Goal: Information Seeking & Learning: Learn about a topic

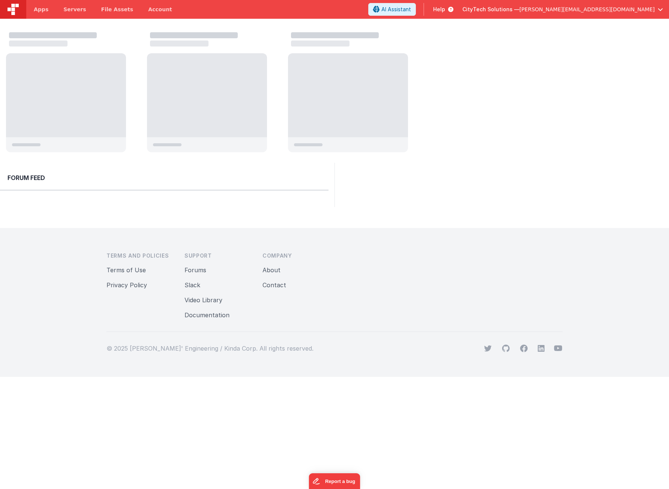
click at [567, 112] on div at bounding box center [337, 93] width 663 height 128
click at [451, 165] on div at bounding box center [502, 185] width 335 height 44
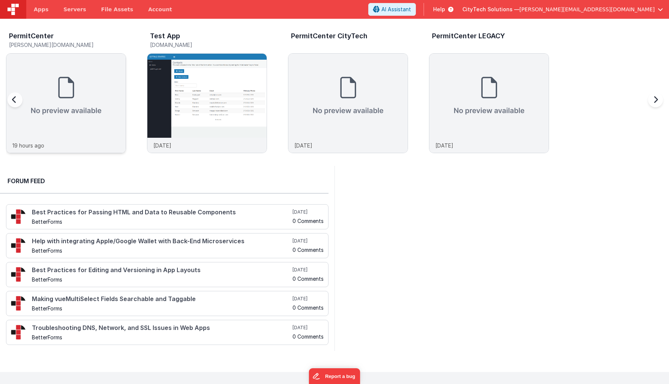
click at [72, 102] on img at bounding box center [65, 96] width 119 height 84
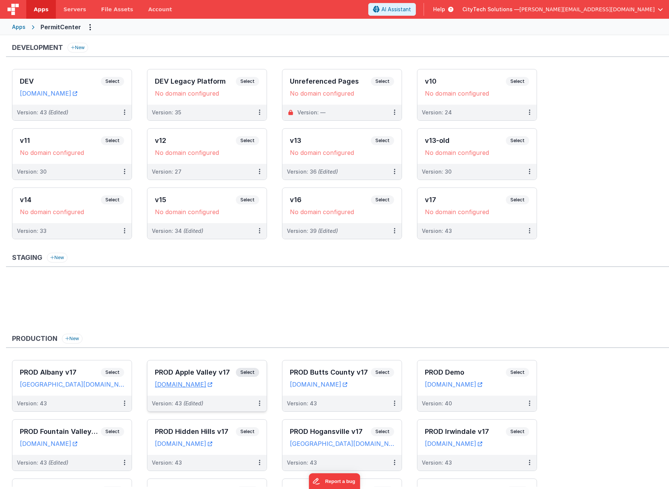
click at [249, 372] on span "Select" at bounding box center [247, 372] width 23 height 9
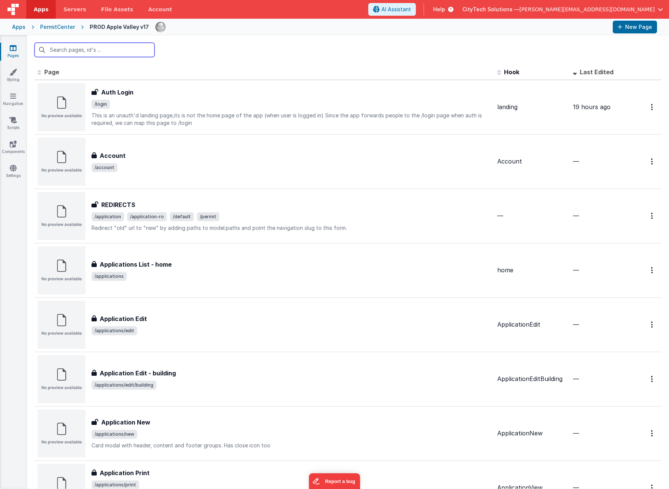
click at [128, 48] on input "text" at bounding box center [95, 50] width 120 height 14
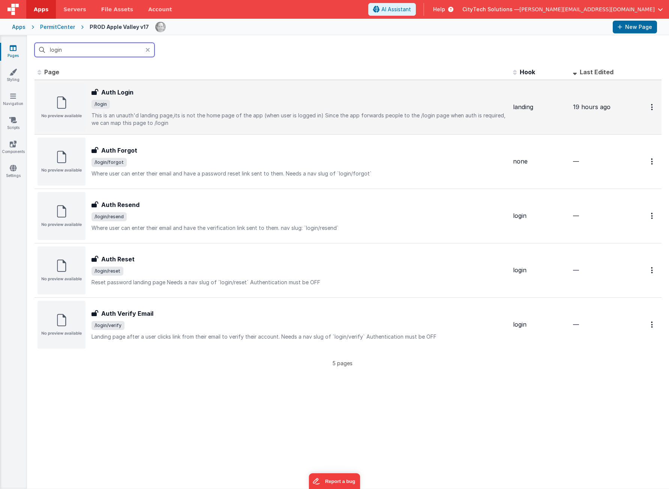
type input "login"
click at [179, 122] on p "This is an unauth'd landing page,its is not the home page of the app (when user…" at bounding box center [300, 119] width 416 height 15
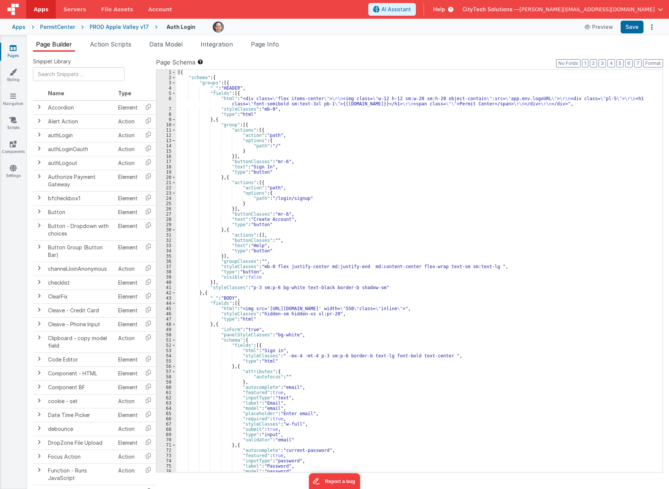
click at [265, 41] on span "Page Info" at bounding box center [265, 45] width 28 height 8
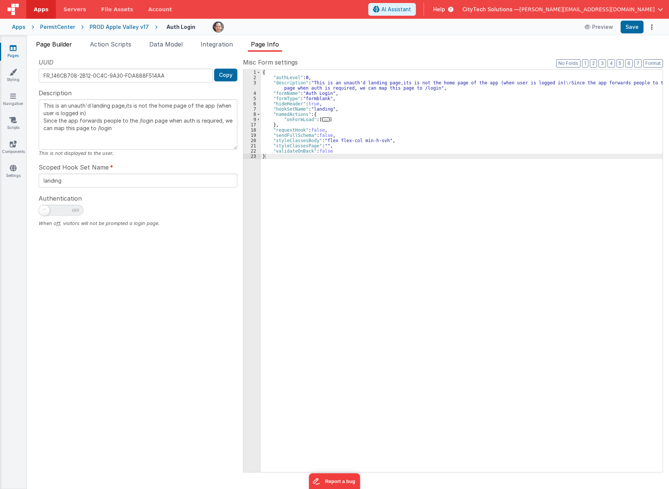
click at [55, 46] on span "Page Builder" at bounding box center [54, 45] width 36 height 8
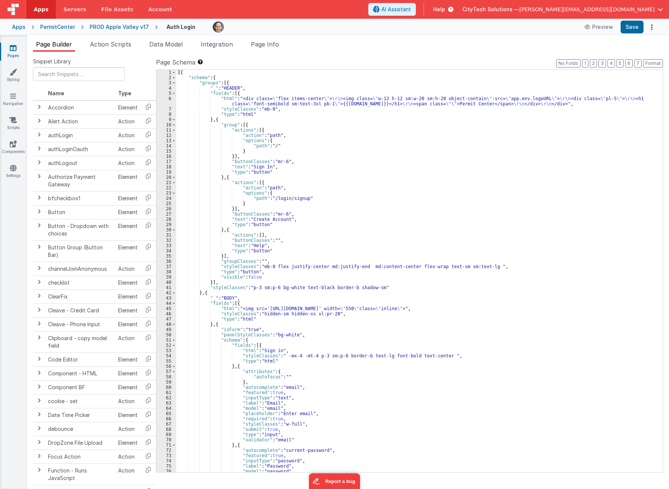
click at [308, 368] on div "[{ "schema" : { "groups" : [{ "_" : "HEADER" , "fields" : [{ "html" : "<div cla…" at bounding box center [416, 276] width 481 height 413
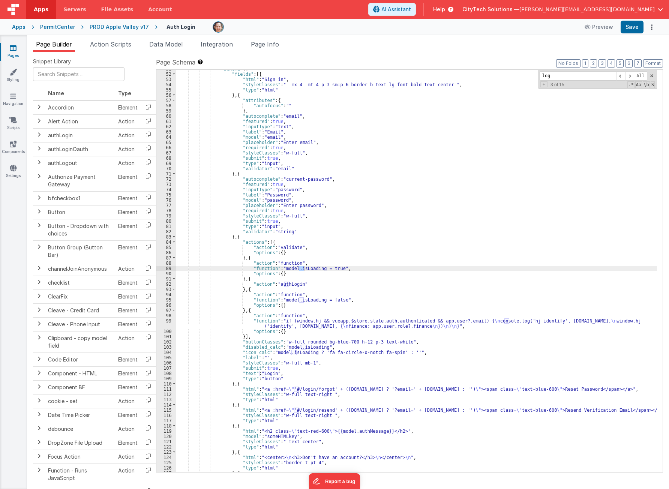
scroll to position [272, 0]
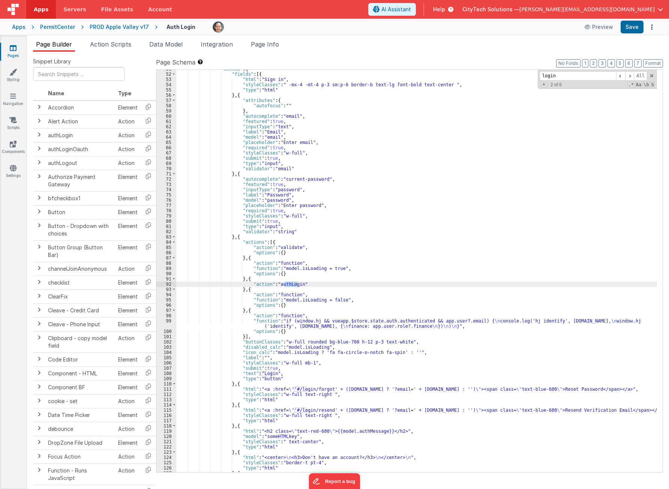
type input "login"
click at [305, 287] on div ""schema" : { "fields" : [{ "html" : "Sign in" , "styleClasses" : " -mx-4 -mt-4 …" at bounding box center [416, 272] width 481 height 413
click at [304, 288] on div ""schema" : { "fields" : [{ "html" : "Sign in" , "styleClasses" : " -mx-4 -mt-4 …" at bounding box center [416, 272] width 481 height 413
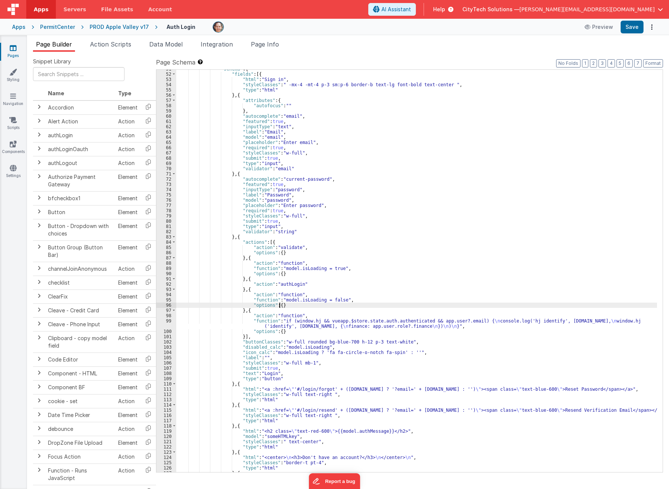
click at [303, 304] on div ""schema" : { "fields" : [{ "html" : "Sign in" , "styleClasses" : " -mx-4 -mt-4 …" at bounding box center [416, 272] width 481 height 413
click at [296, 310] on div ""schema" : { "fields" : [{ "html" : "Sign in" , "styleClasses" : " -mx-4 -mt-4 …" at bounding box center [416, 272] width 481 height 413
click at [295, 319] on div ""schema" : { "fields" : [{ "html" : "Sign in" , "styleClasses" : " -mx-4 -mt-4 …" at bounding box center [416, 272] width 481 height 413
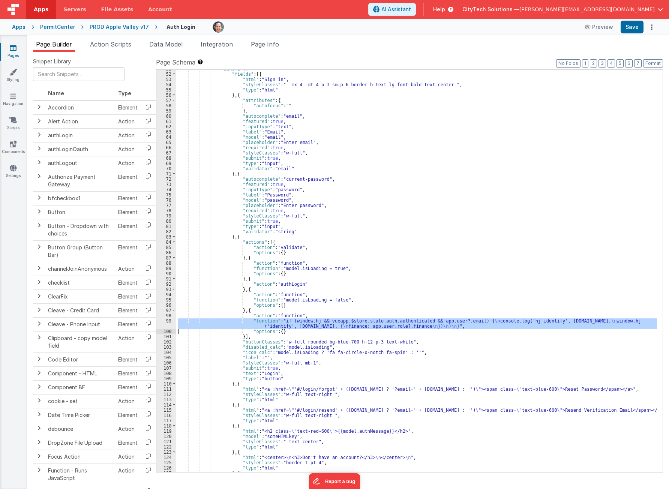
click at [166, 325] on div "99" at bounding box center [166, 324] width 20 height 11
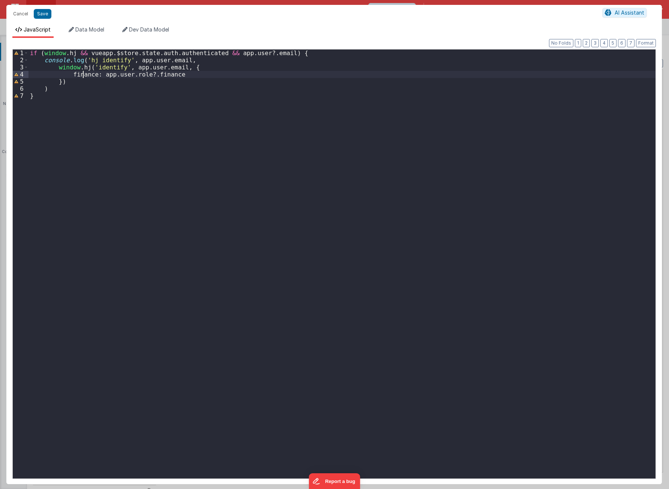
click at [84, 73] on div "if ( window . hj && vueapp . $store . state . auth . authenticated && app . use…" at bounding box center [342, 273] width 627 height 447
click at [196, 66] on div "if ( window . hj && vueapp . $store . state . auth . authenticated && app . use…" at bounding box center [342, 273] width 627 height 447
click at [164, 68] on div "if ( window . hj && vueapp . $store . state . auth . authenticated && app . use…" at bounding box center [342, 273] width 627 height 447
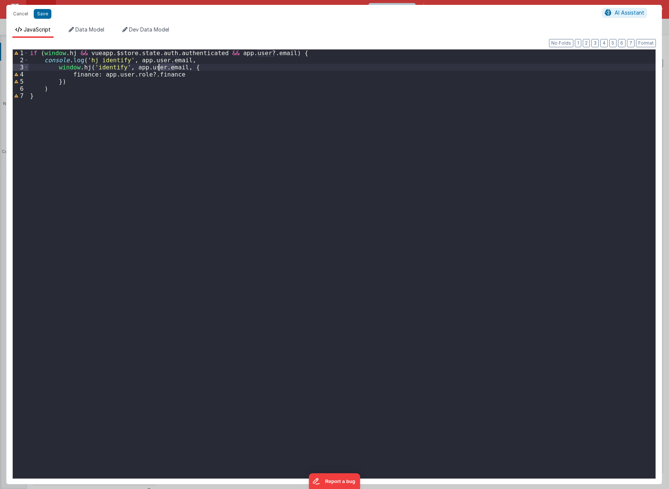
click at [159, 134] on div "if ( window . hj && vueapp . $store . state . auth . authenticated && app . use…" at bounding box center [342, 273] width 627 height 447
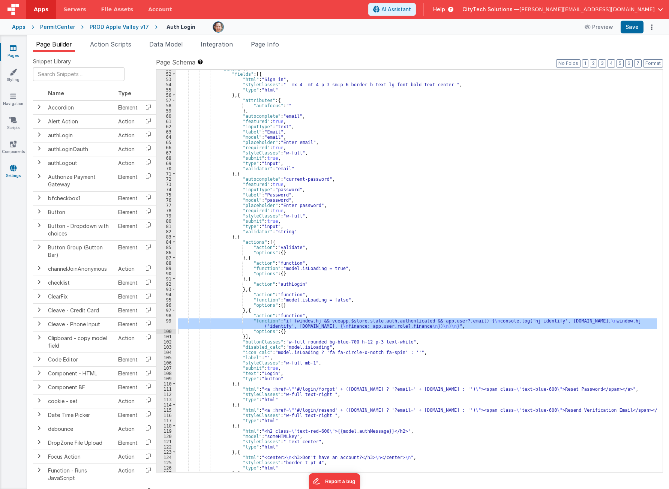
click at [16, 168] on icon at bounding box center [13, 168] width 7 height 8
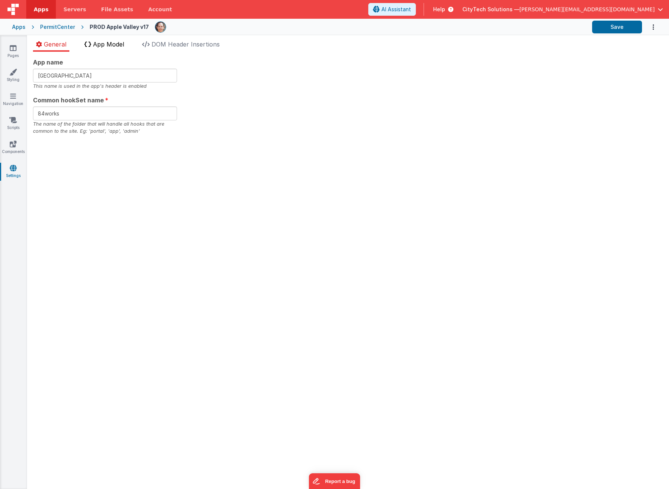
click at [119, 44] on span "App Model" at bounding box center [108, 45] width 31 height 8
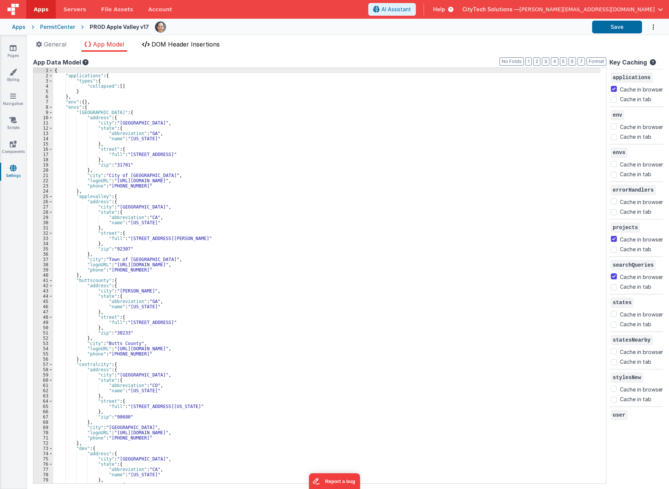
click at [184, 43] on span "DOM Header Insertions" at bounding box center [186, 45] width 68 height 8
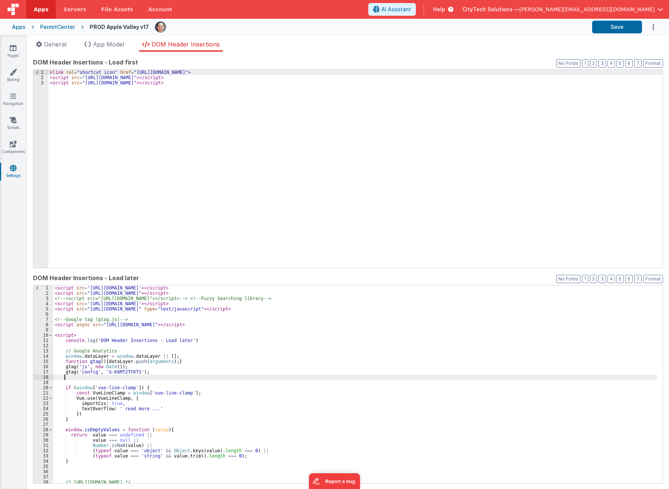
click at [266, 375] on div "< script src = '[URL][DOMAIN_NAME]' > </ script > < script src = "[URL][DOMAIN_…" at bounding box center [355, 390] width 604 height 209
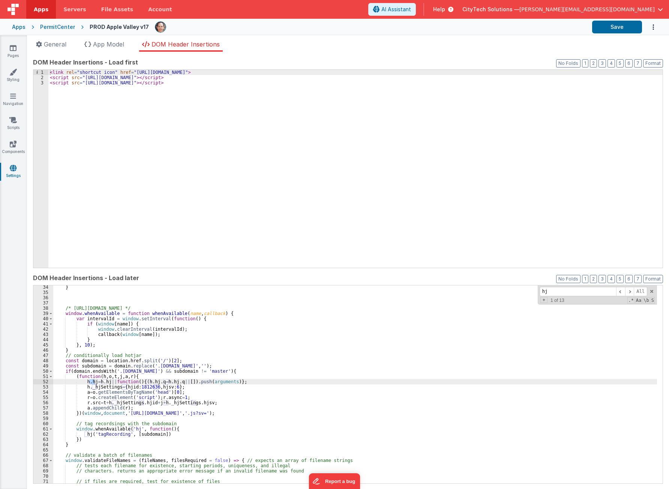
scroll to position [174, 0]
type input "hj"
click at [626, 292] on span at bounding box center [630, 291] width 9 height 9
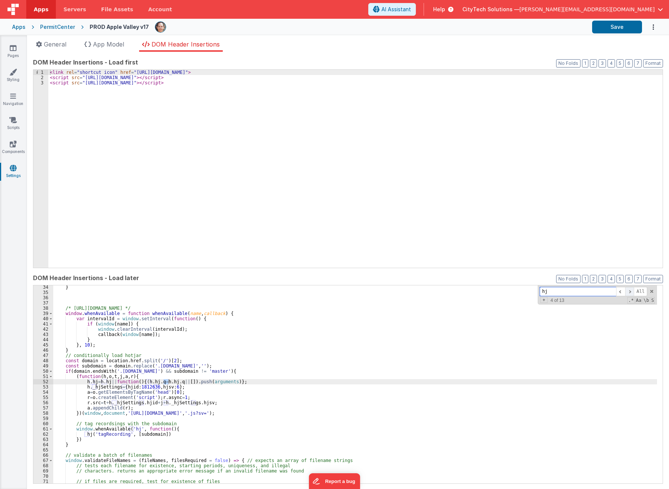
click at [626, 292] on span at bounding box center [630, 291] width 9 height 9
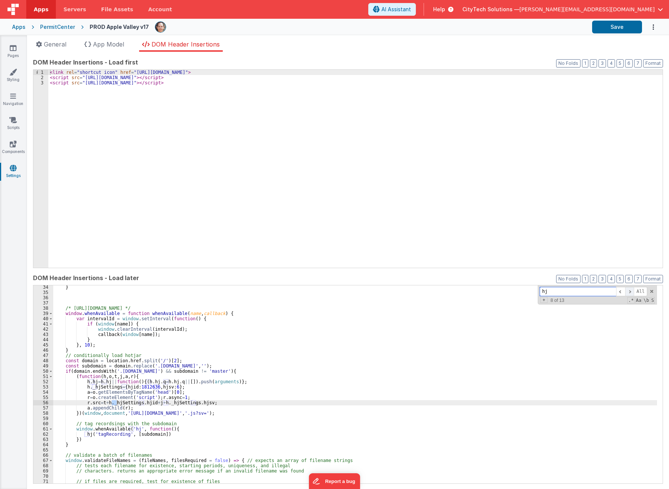
click at [626, 292] on span at bounding box center [630, 291] width 9 height 9
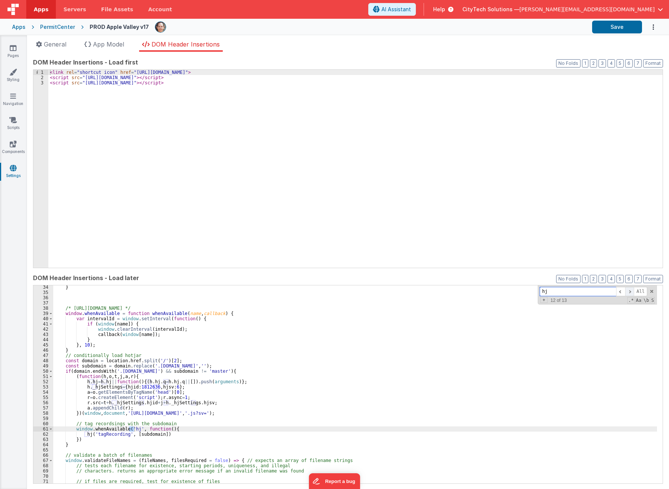
click at [626, 292] on span at bounding box center [630, 291] width 9 height 9
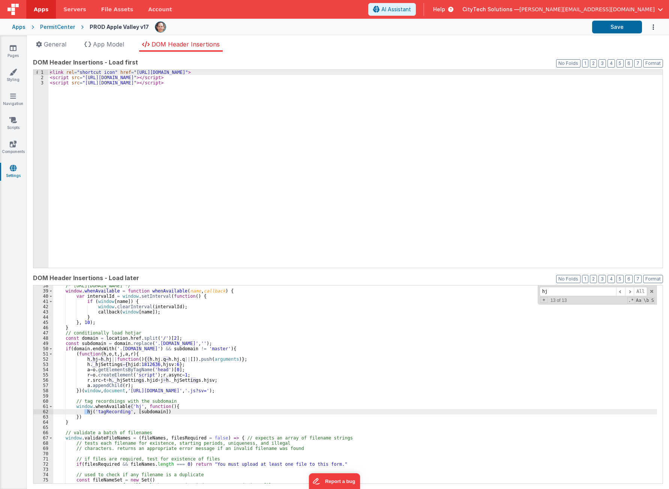
click at [148, 414] on div "/* [URL][DOMAIN_NAME] */ window . whenAvailable = function whenAvailable ( name…" at bounding box center [355, 387] width 604 height 209
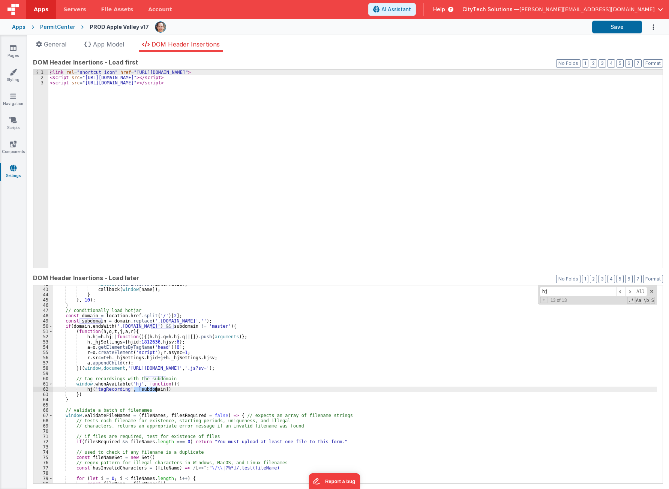
scroll to position [219, 0]
click at [626, 292] on span at bounding box center [630, 291] width 9 height 9
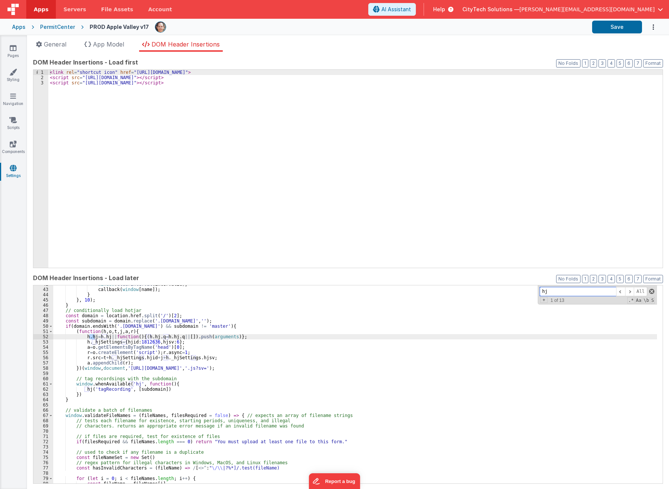
click at [650, 291] on span at bounding box center [652, 291] width 5 height 5
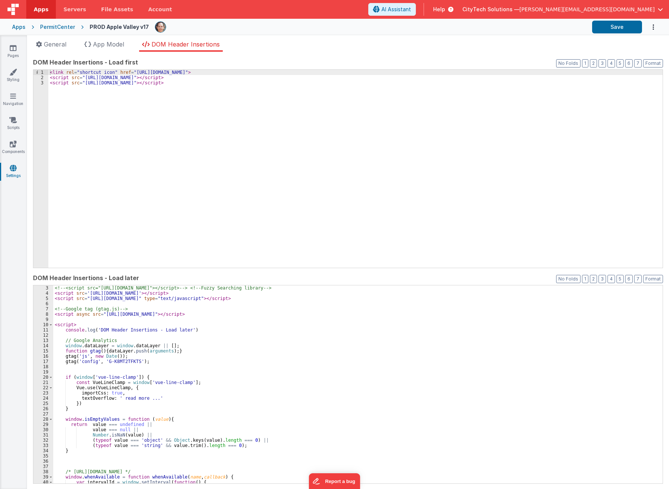
scroll to position [0, 0]
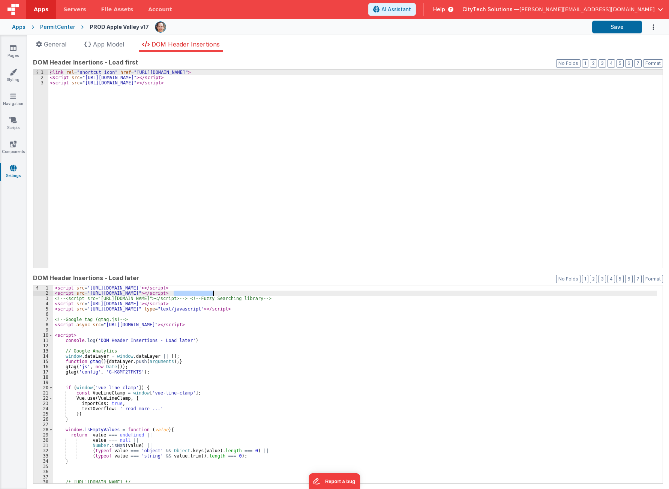
drag, startPoint x: 173, startPoint y: 294, endPoint x: 214, endPoint y: 295, distance: 40.2
click at [214, 295] on div "< script src = '[URL][DOMAIN_NAME]' > </ script > < script src = "[URL][DOMAIN_…" at bounding box center [355, 390] width 604 height 209
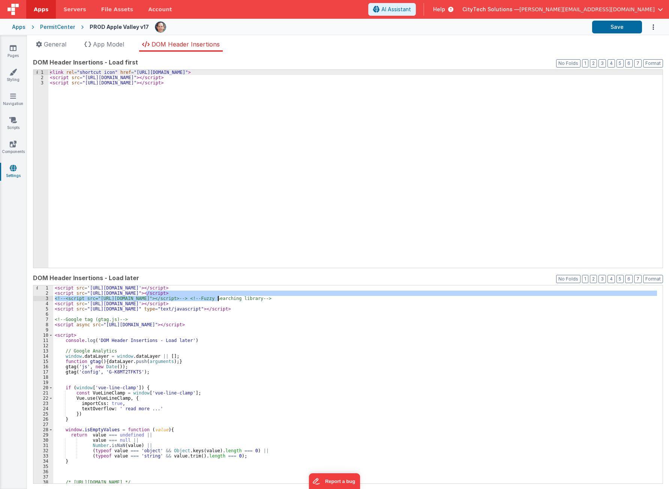
drag, startPoint x: 147, startPoint y: 295, endPoint x: 218, endPoint y: 297, distance: 71.7
click at [218, 297] on div "< script src = '[URL][DOMAIN_NAME]' > </ script > < script src = "[URL][DOMAIN_…" at bounding box center [355, 390] width 604 height 209
click at [216, 301] on div "< script src = '[URL][DOMAIN_NAME]' > </ script > < script src = "[URL][DOMAIN_…" at bounding box center [355, 385] width 604 height 198
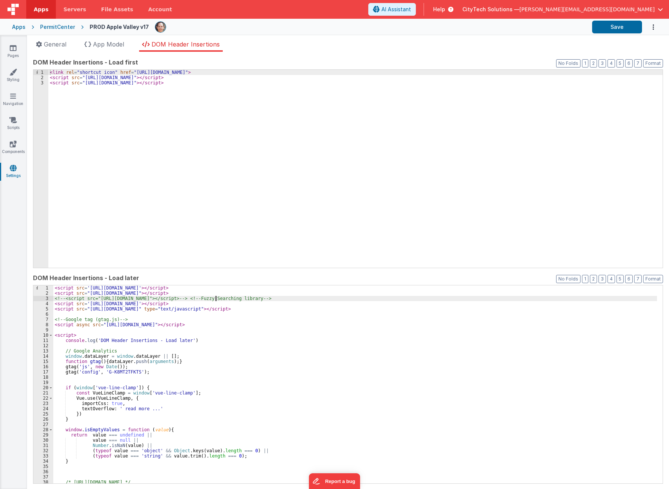
click at [216, 301] on div "< script src = '[URL][DOMAIN_NAME]' > </ script > < script src = "[URL][DOMAIN_…" at bounding box center [355, 390] width 604 height 209
click at [215, 276] on label "DOM Header Insertions - Load later" at bounding box center [348, 278] width 630 height 9
click at [200, 161] on div "< link rel = "shortcut icon" href = "[URL][DOMAIN_NAME]" > < script src = "[URL…" at bounding box center [355, 174] width 615 height 209
click at [103, 120] on div "< link rel = "shortcut icon" href = "[URL][DOMAIN_NAME]" > < script src = "[URL…" at bounding box center [355, 174] width 615 height 209
click at [17, 117] on icon at bounding box center [13, 120] width 8 height 8
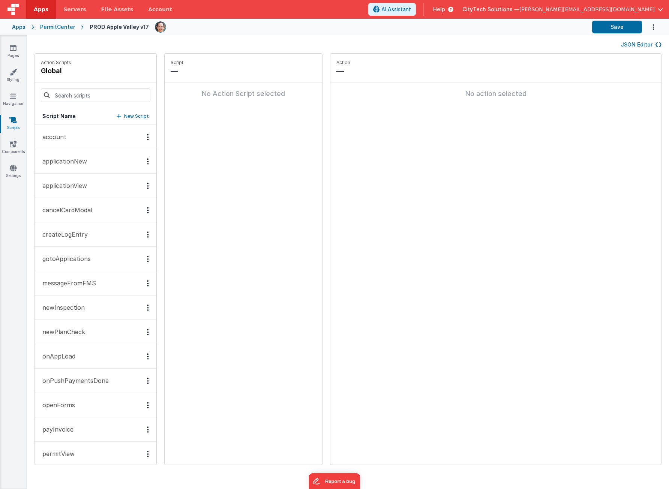
click at [82, 355] on button "onAppLoad" at bounding box center [96, 356] width 122 height 24
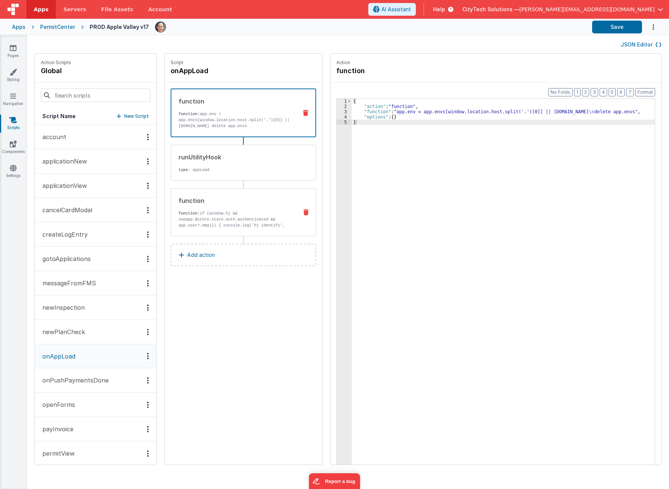
click at [248, 207] on div "function function: if (window.hj && vueapp.$store.state.auth.authenticated && a…" at bounding box center [231, 212] width 121 height 32
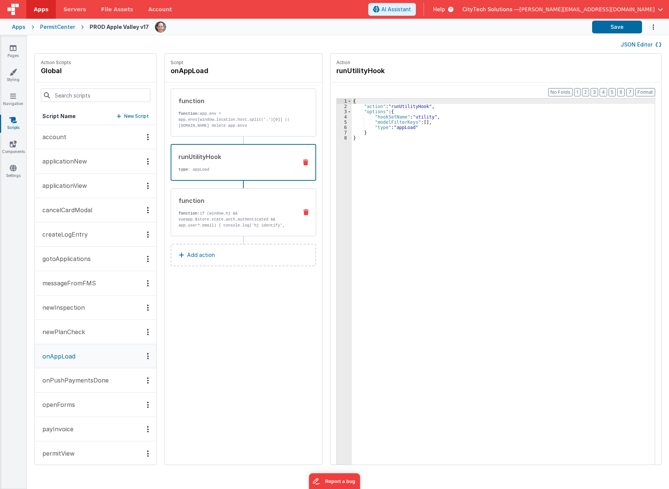
click at [234, 212] on p "function: if (window.hj && vueapp.$store.state.auth.authenticated && app.user?.…" at bounding box center [235, 229] width 113 height 36
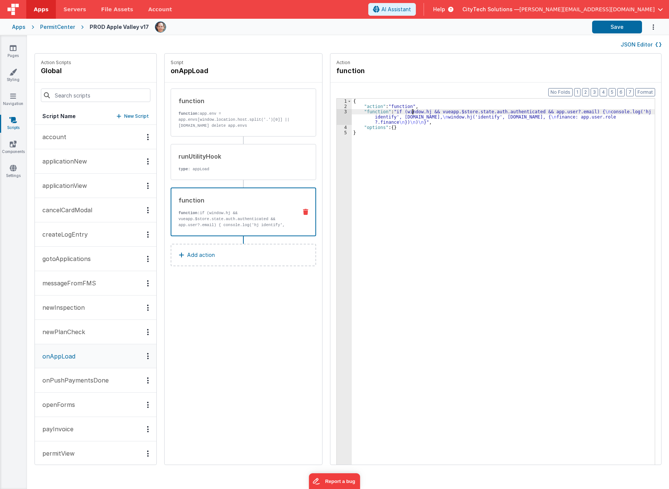
click at [405, 113] on div "{ "action" : "function" , "function" : "if (window.hj && vueapp.$store.state.au…" at bounding box center [507, 299] width 310 height 400
click at [337, 117] on div "3" at bounding box center [344, 117] width 15 height 16
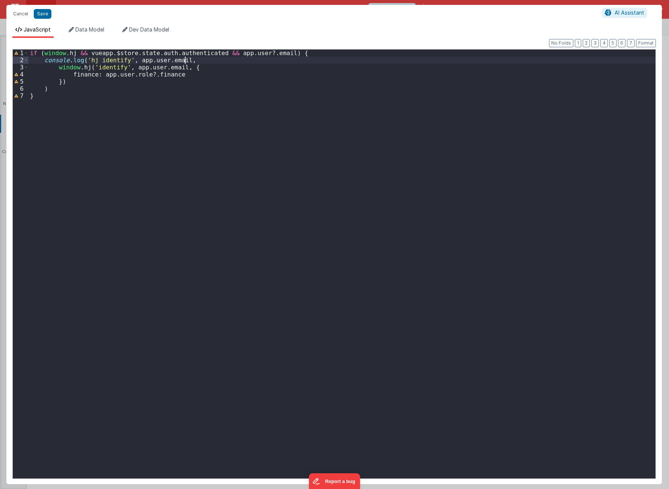
click at [197, 63] on div "if ( window . hj && vueapp . $store . state . auth . authenticated && app . use…" at bounding box center [342, 272] width 627 height 444
drag, startPoint x: 88, startPoint y: 109, endPoint x: 65, endPoint y: 78, distance: 38.3
click at [85, 104] on div "if ( window . hj && vueapp . $store . state . auth . authenticated && app . use…" at bounding box center [342, 272] width 627 height 444
click at [23, 11] on button "Cancel" at bounding box center [20, 14] width 23 height 11
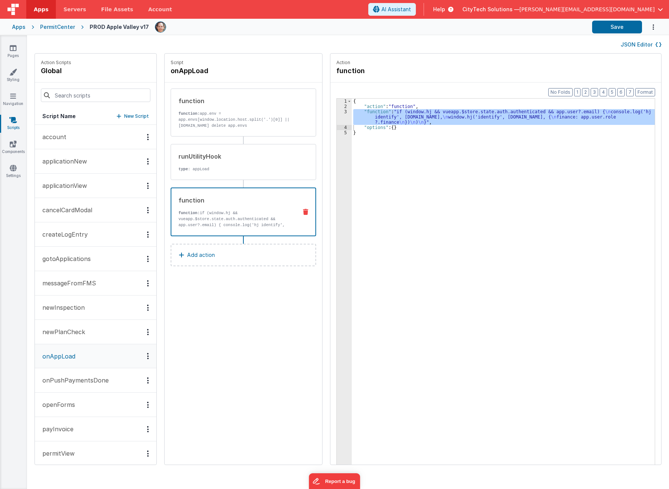
click at [546, 170] on div "{ "action" : "function" , "function" : "if (window.hj && vueapp.$store.state.au…" at bounding box center [507, 299] width 310 height 400
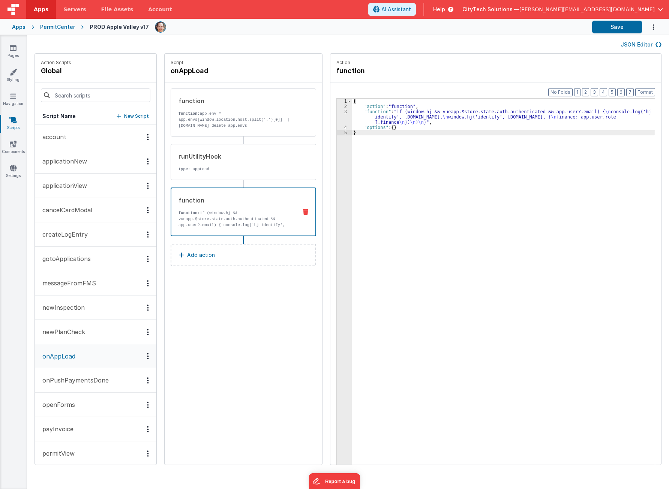
click at [422, 146] on div "{ "action" : "function" , "function" : "if (window.hj && vueapp.$store.state.au…" at bounding box center [507, 299] width 310 height 400
click at [206, 334] on div "Script onAppLoad function function: app.env = app.envs[window.location.host.spl…" at bounding box center [244, 259] width 158 height 411
